Goal: Book appointment/travel/reservation

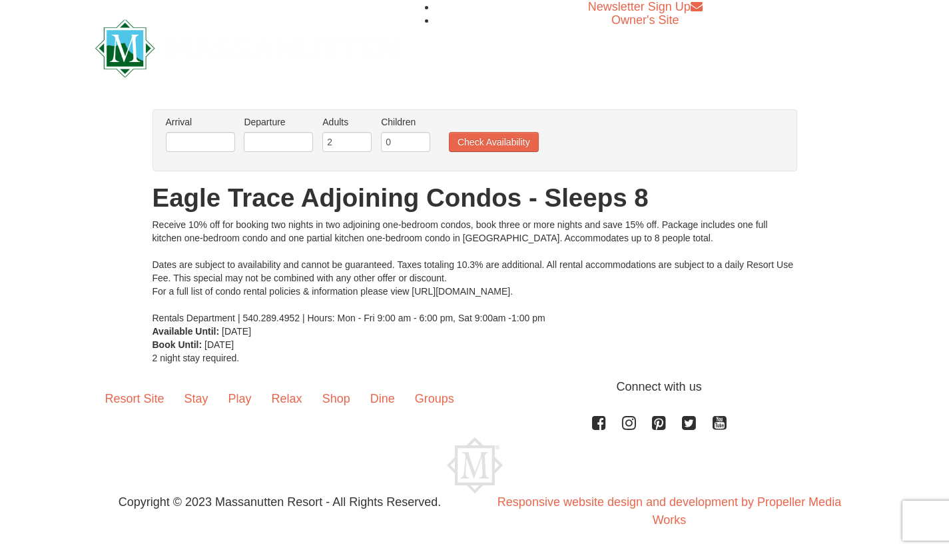
scroll to position [1, 0]
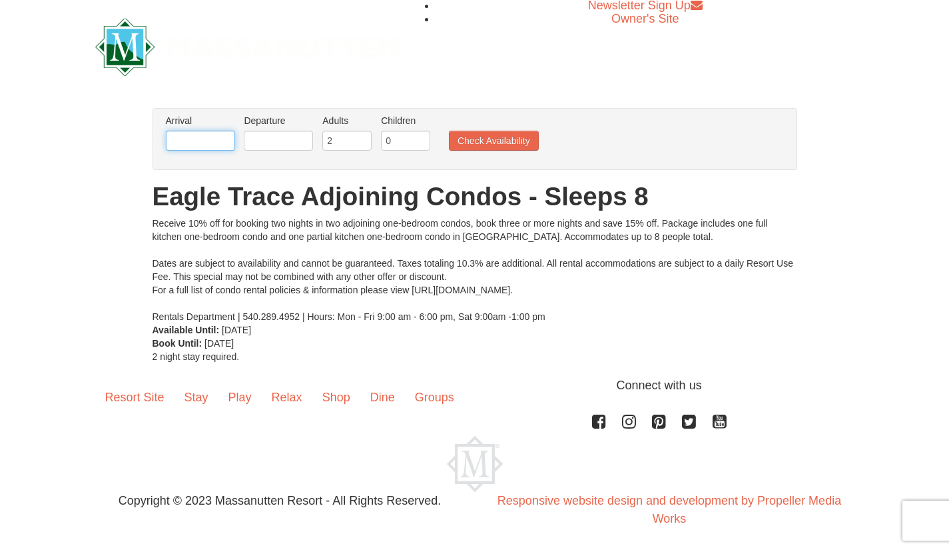
click at [195, 139] on input "text" at bounding box center [200, 141] width 69 height 20
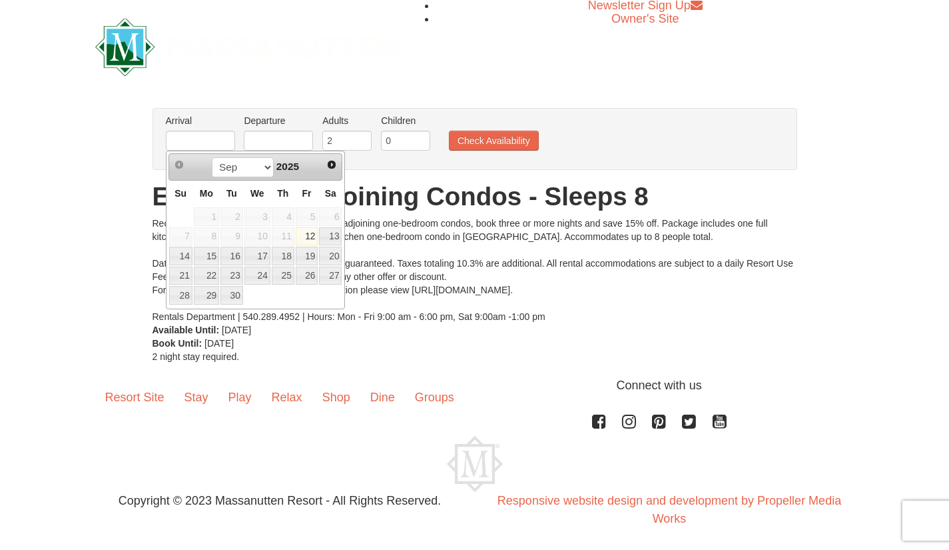
click at [331, 165] on span "Next" at bounding box center [331, 164] width 11 height 11
click at [331, 159] on span "Next" at bounding box center [331, 164] width 11 height 11
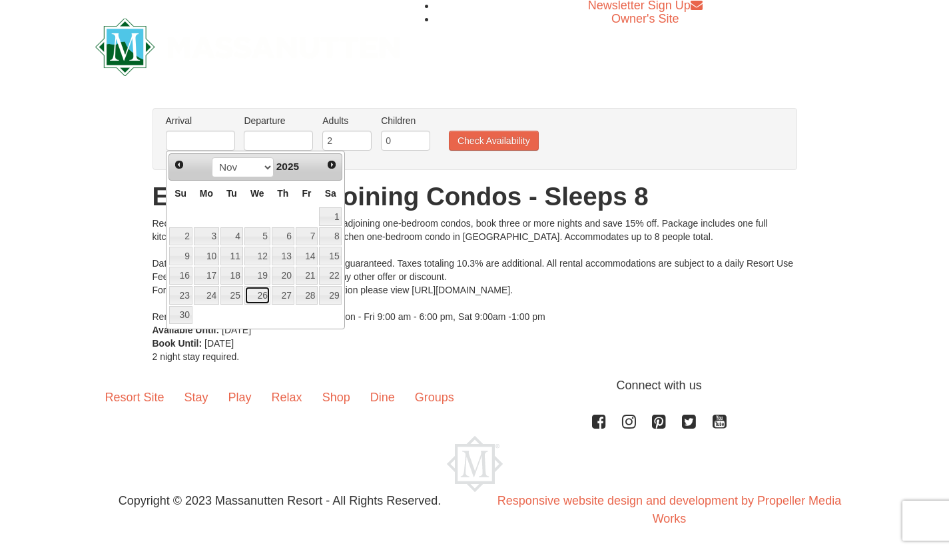
click at [259, 292] on link "26" at bounding box center [258, 295] width 26 height 19
type input "[DATE]"
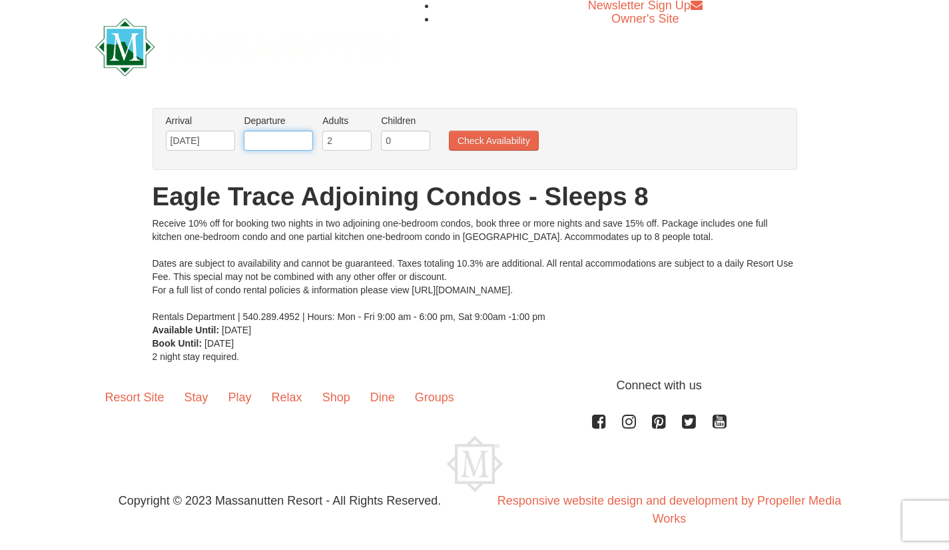
click at [285, 143] on input "text" at bounding box center [278, 141] width 69 height 20
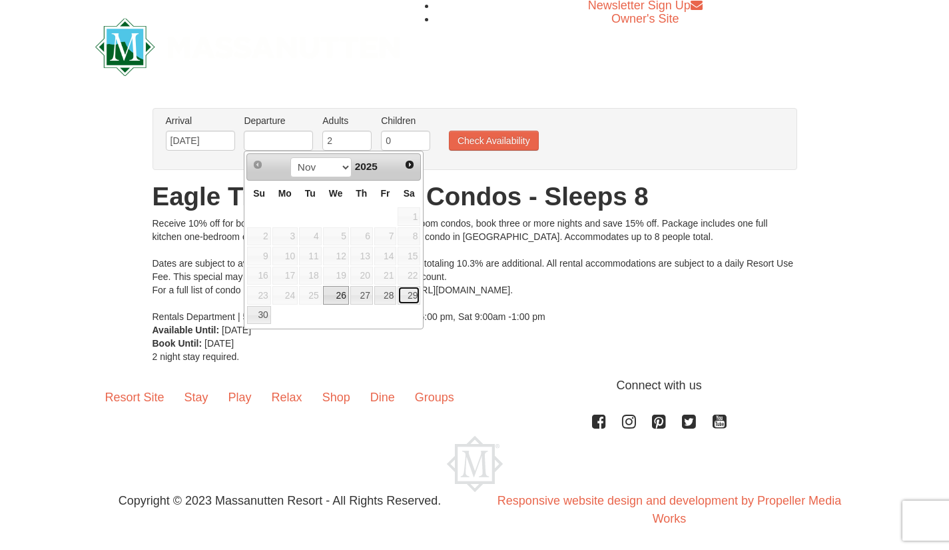
click at [417, 294] on link "29" at bounding box center [409, 295] width 23 height 19
type input "[DATE]"
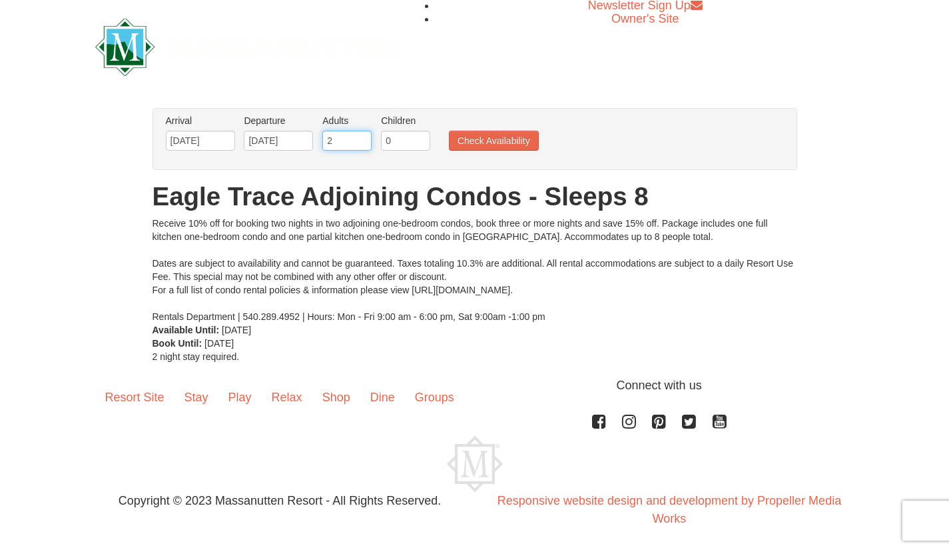
click at [348, 141] on input "2" at bounding box center [346, 141] width 49 height 20
click at [362, 139] on input "3" at bounding box center [346, 141] width 49 height 20
type input "4"
click at [362, 139] on input "4" at bounding box center [346, 141] width 49 height 20
click at [481, 139] on button "Check Availability" at bounding box center [494, 141] width 90 height 20
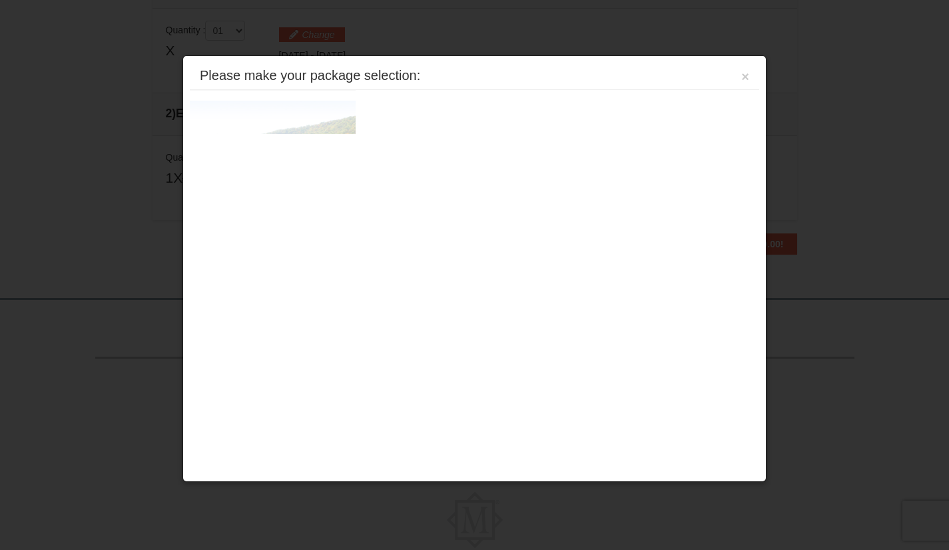
scroll to position [407, 0]
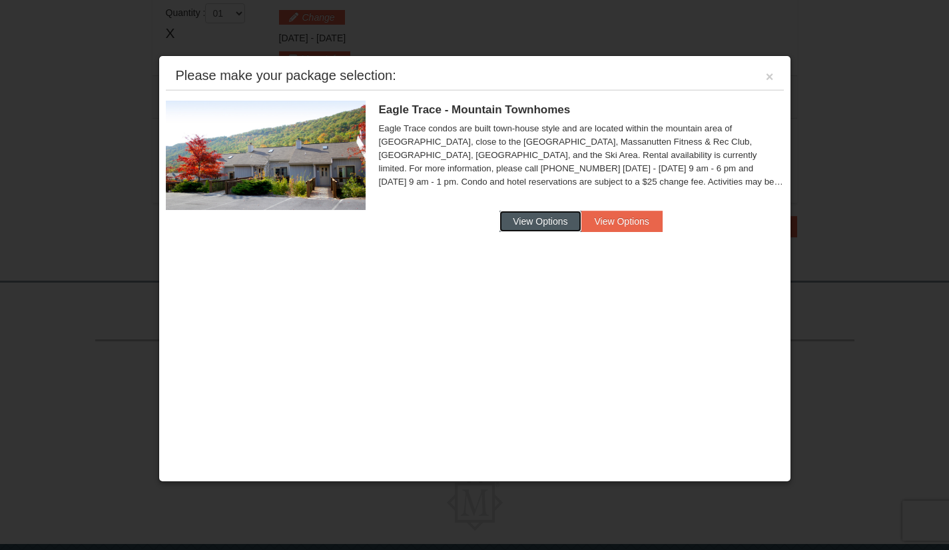
click at [542, 220] on button "View Options" at bounding box center [540, 221] width 81 height 21
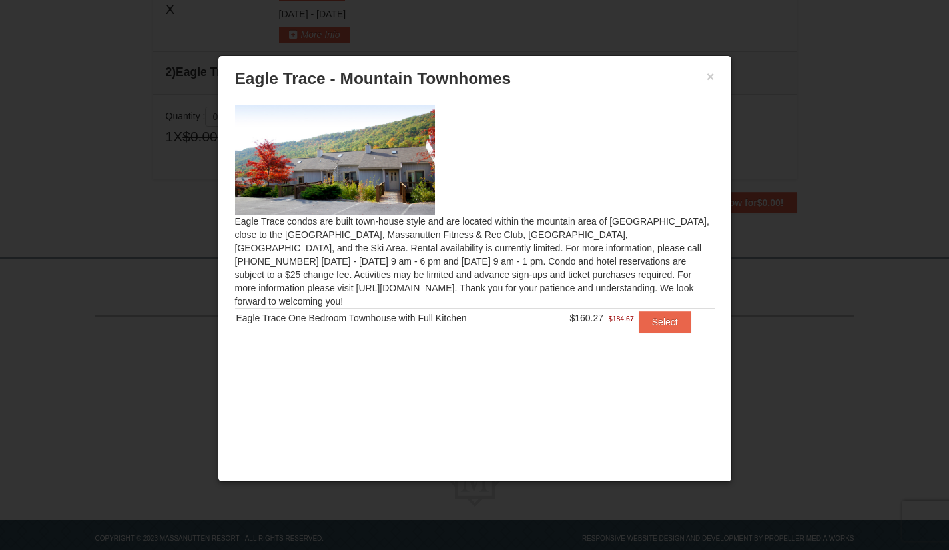
scroll to position [416, 0]
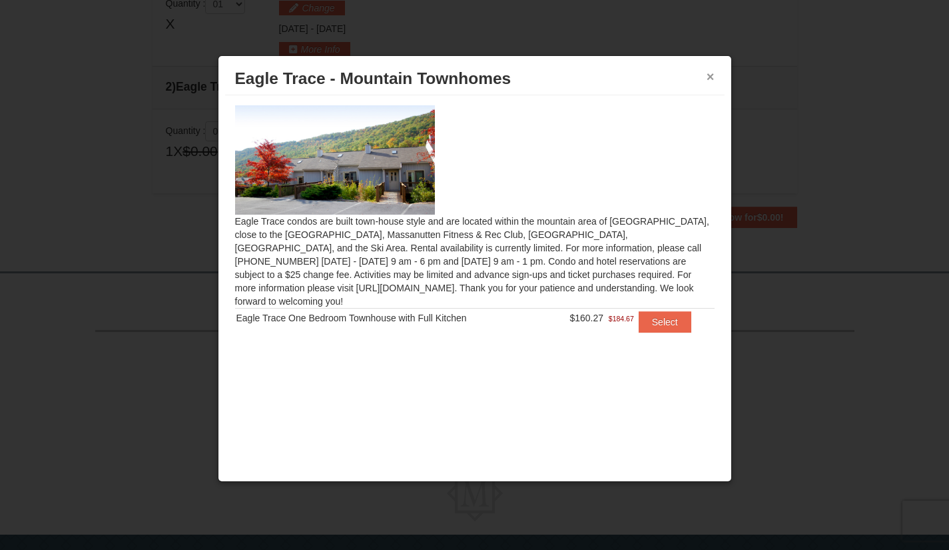
click at [712, 76] on button "×" at bounding box center [711, 76] width 8 height 13
